Goal: Information Seeking & Learning: Learn about a topic

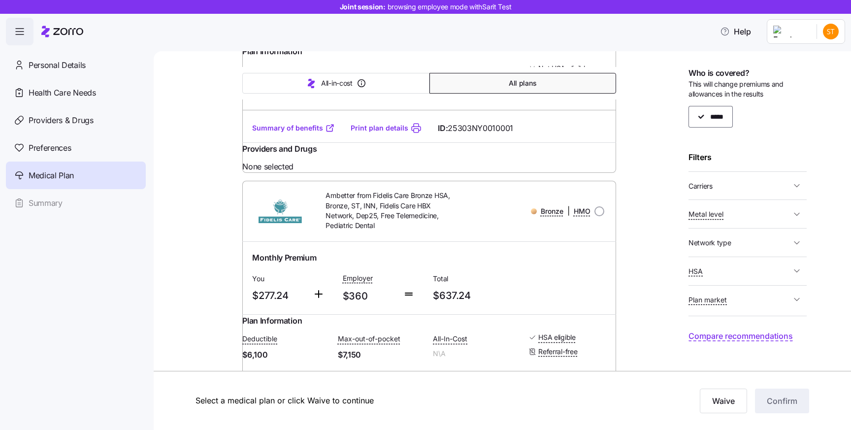
scroll to position [272, 0]
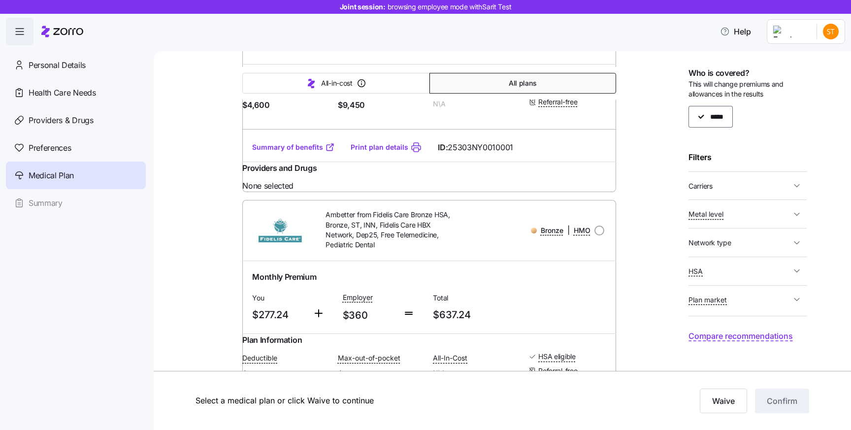
click at [605, 240] on div "Bronze | HMO" at bounding box center [533, 230] width 149 height 20
click at [82, 194] on link "Summary" at bounding box center [76, 203] width 140 height 28
click at [46, 200] on link "Summary" at bounding box center [76, 203] width 140 height 28
click at [47, 201] on link "Summary" at bounding box center [76, 203] width 140 height 28
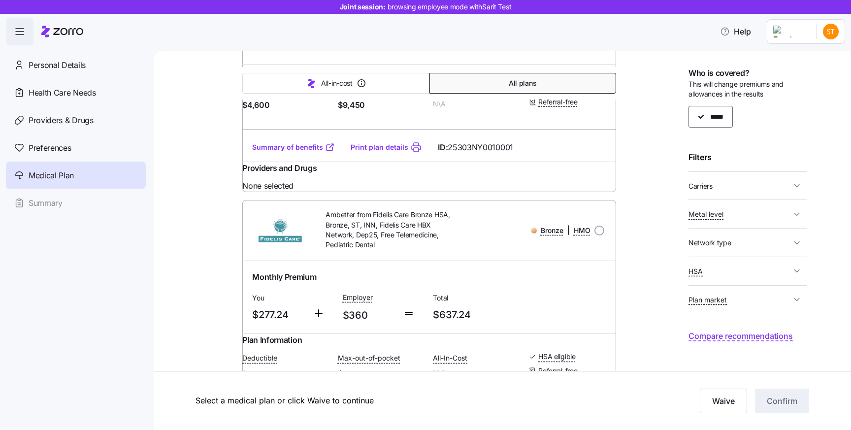
click at [47, 201] on link "Summary" at bounding box center [76, 203] width 140 height 28
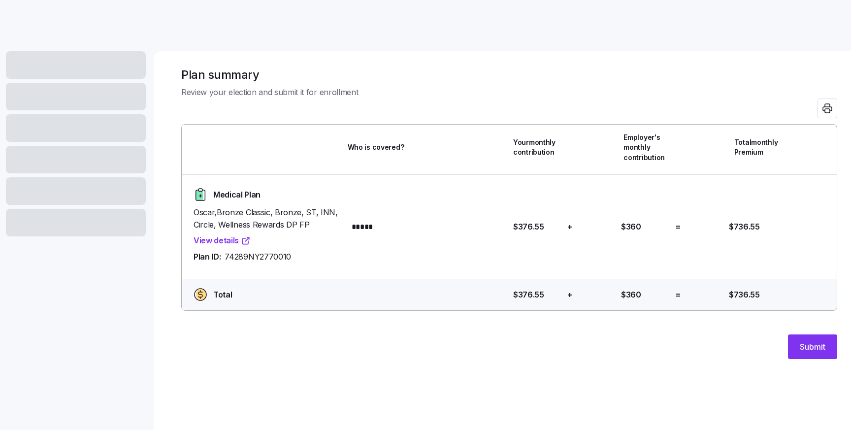
click at [355, 328] on div at bounding box center [509, 329] width 656 height 12
